Goal: Check status: Check status

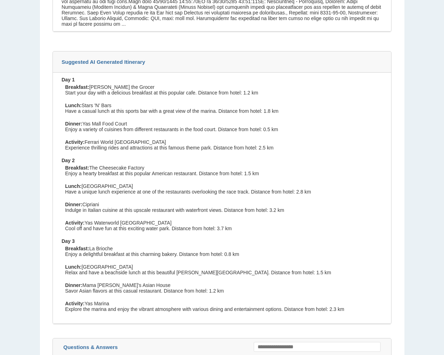
scroll to position [811, 0]
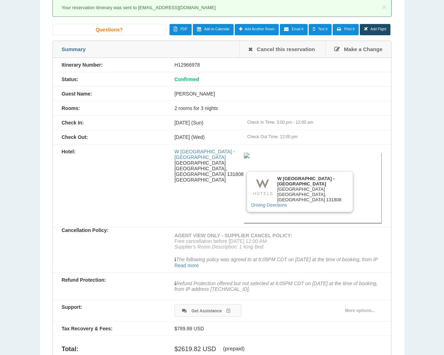
scroll to position [71, 0]
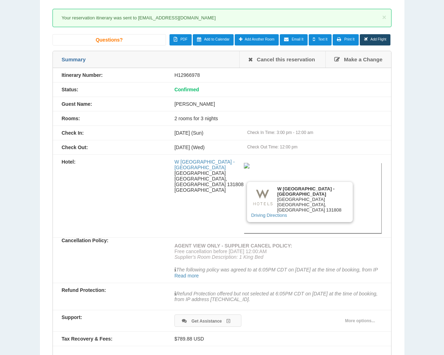
click at [184, 75] on div "H12966978" at bounding box center [279, 75] width 226 height 6
copy div "H12966978"
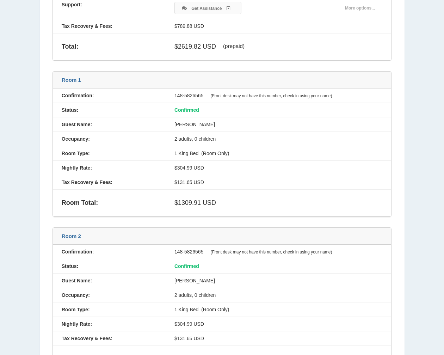
scroll to position [388, 0]
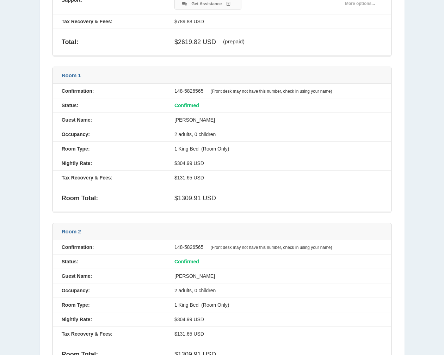
click at [201, 90] on div "148-5826565 (Front desk may not have this number, check in using your name)" at bounding box center [279, 91] width 226 height 6
drag, startPoint x: 201, startPoint y: 90, endPoint x: 193, endPoint y: 91, distance: 8.6
click at [193, 91] on div "148-5826565 (Front desk may not have this number, check in using your name)" at bounding box center [279, 91] width 226 height 6
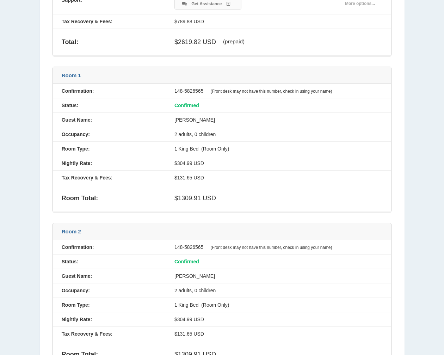
drag, startPoint x: 203, startPoint y: 90, endPoint x: 173, endPoint y: 90, distance: 29.6
click at [173, 90] on div "148-5826565 (Front desk may not have this number, check in using your name)" at bounding box center [279, 91] width 226 height 6
drag, startPoint x: 173, startPoint y: 90, endPoint x: 182, endPoint y: 90, distance: 8.8
copy div "148-5826565"
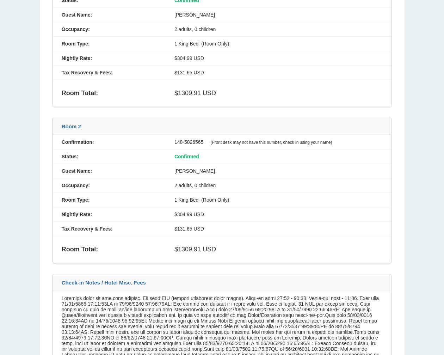
scroll to position [494, 0]
drag, startPoint x: 204, startPoint y: 140, endPoint x: 174, endPoint y: 140, distance: 30.0
click at [174, 140] on div "148-5826565 (Front desk may not have this number, check in using your name)" at bounding box center [279, 142] width 226 height 6
drag, startPoint x: 174, startPoint y: 140, endPoint x: 182, endPoint y: 140, distance: 8.1
copy div "148-5826565"
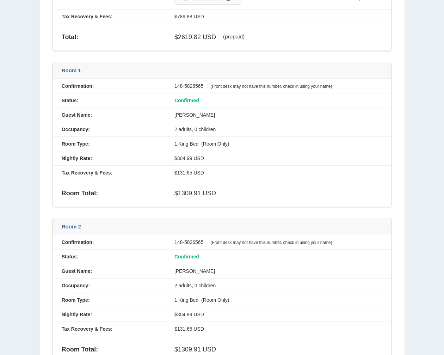
scroll to position [353, 0]
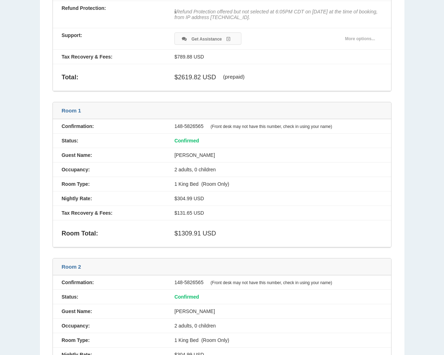
drag, startPoint x: 176, startPoint y: 155, endPoint x: 227, endPoint y: 156, distance: 50.8
click at [227, 156] on div "[PERSON_NAME]" at bounding box center [279, 155] width 226 height 6
drag, startPoint x: 227, startPoint y: 156, endPoint x: 219, endPoint y: 157, distance: 7.5
copy div "[PERSON_NAME]"
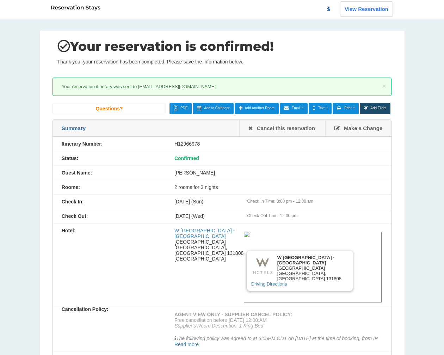
scroll to position [0, 0]
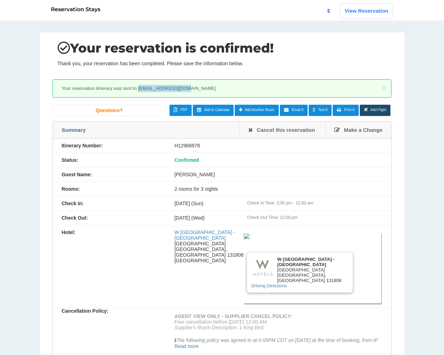
drag, startPoint x: 138, startPoint y: 89, endPoint x: 195, endPoint y: 89, distance: 57.5
click at [195, 89] on div "× Your reservation itinerary was sent to [EMAIL_ADDRESS][DOMAIN_NAME]" at bounding box center [223, 88] width 340 height 18
drag, startPoint x: 195, startPoint y: 89, endPoint x: 180, endPoint y: 89, distance: 15.2
copy span "[EMAIL_ADDRESS][DOMAIN_NAME]"
